Goal: Navigation & Orientation: Find specific page/section

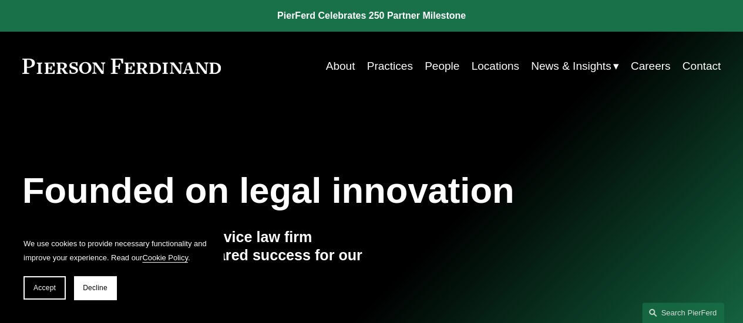
click at [385, 65] on link "Practices" at bounding box center [390, 66] width 46 height 22
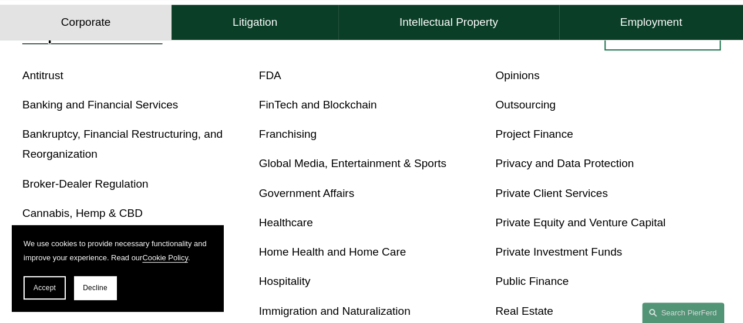
scroll to position [393, 0]
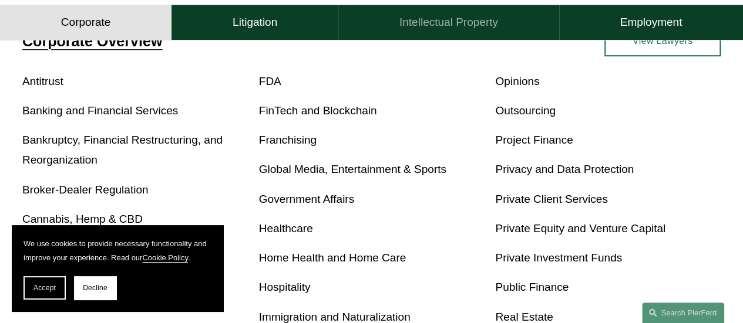
click at [426, 24] on h4 "Intellectual Property" at bounding box center [448, 22] width 99 height 14
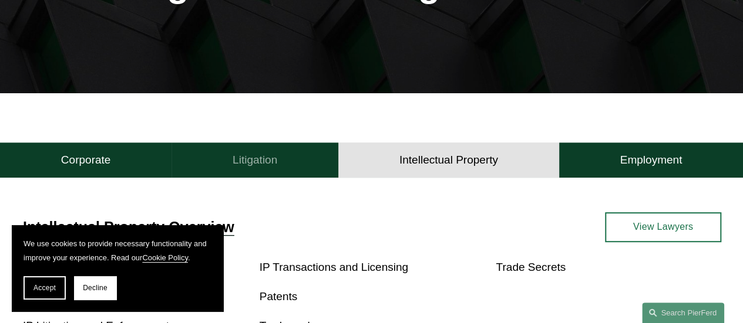
scroll to position [205, 0]
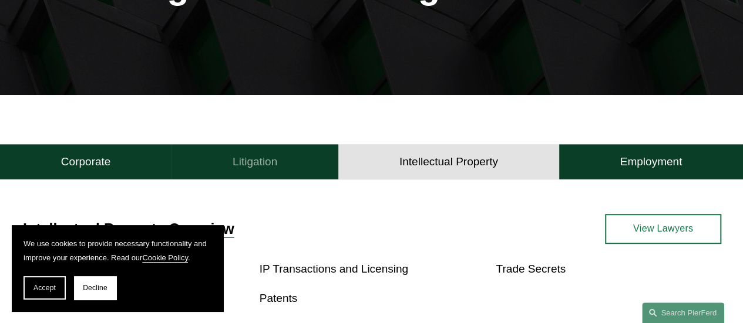
click at [273, 169] on h4 "Litigation" at bounding box center [254, 162] width 45 height 14
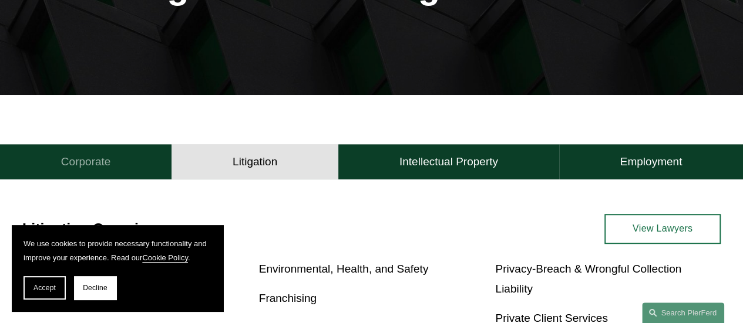
click at [112, 166] on button "Corporate" at bounding box center [85, 161] width 171 height 35
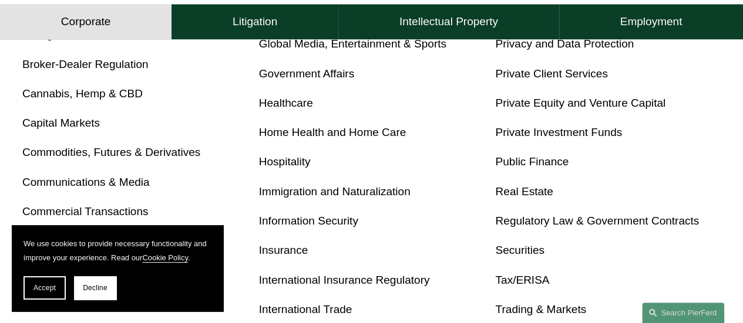
scroll to position [522, 0]
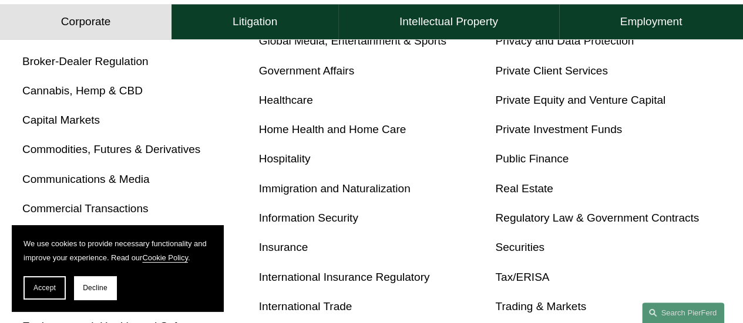
click at [309, 224] on link "Information Security" at bounding box center [308, 218] width 99 height 12
click at [533, 42] on link "Privacy and Data Protection" at bounding box center [564, 41] width 139 height 12
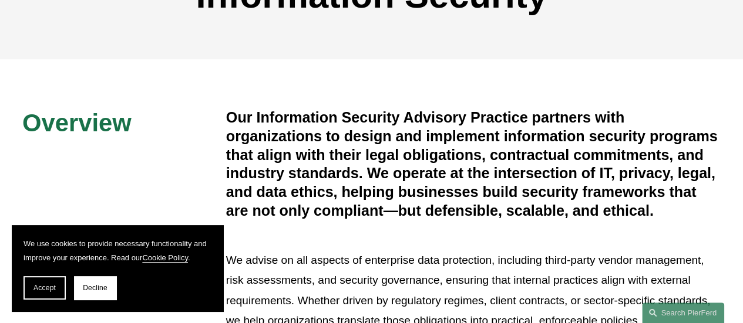
scroll to position [141, 0]
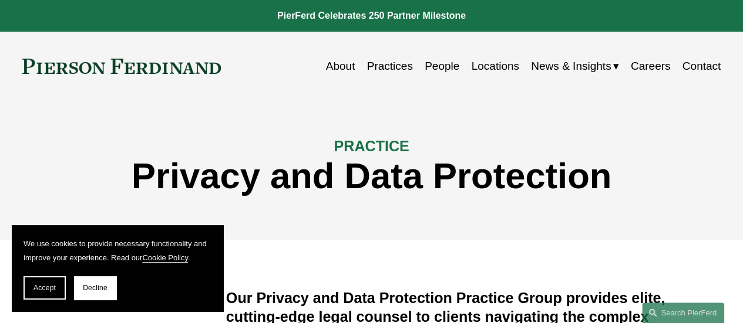
click at [424, 62] on link "People" at bounding box center [441, 66] width 35 height 22
